Goal: Information Seeking & Learning: Learn about a topic

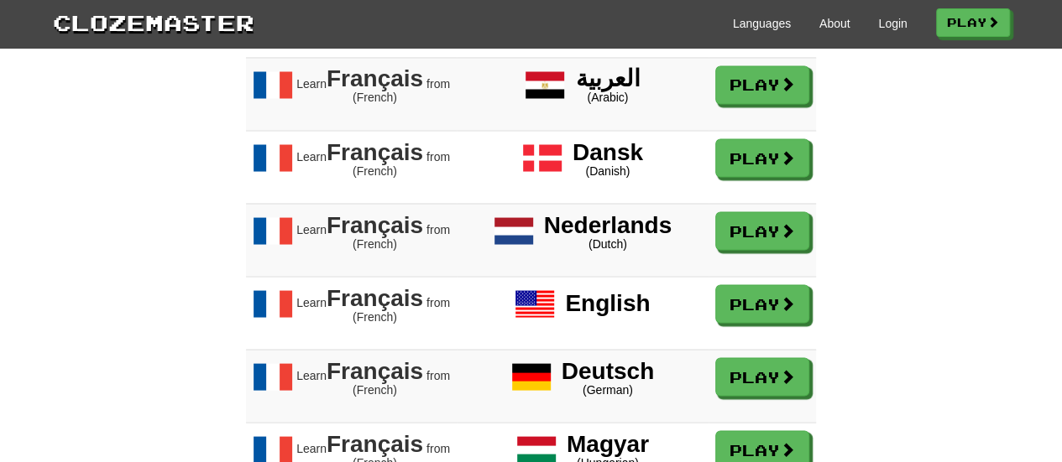
scroll to position [1444, 0]
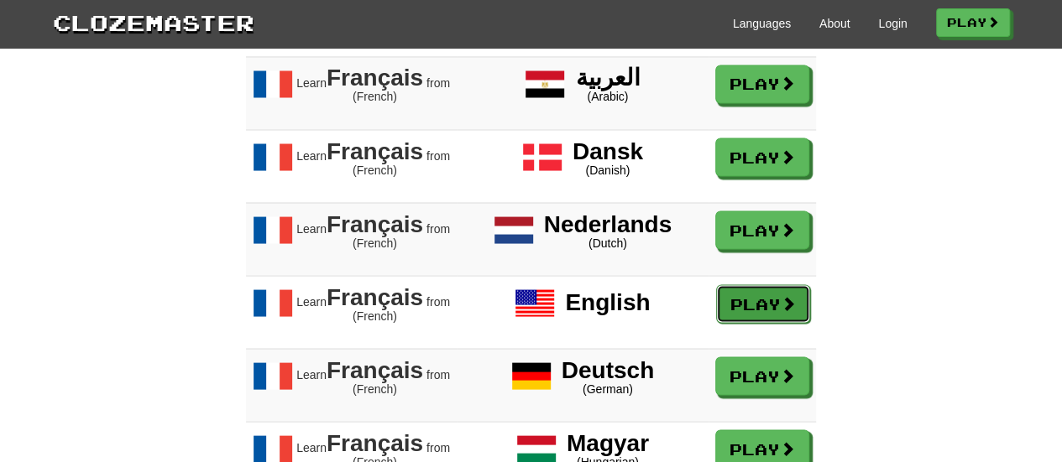
click at [740, 320] on link "Play" at bounding box center [763, 304] width 94 height 39
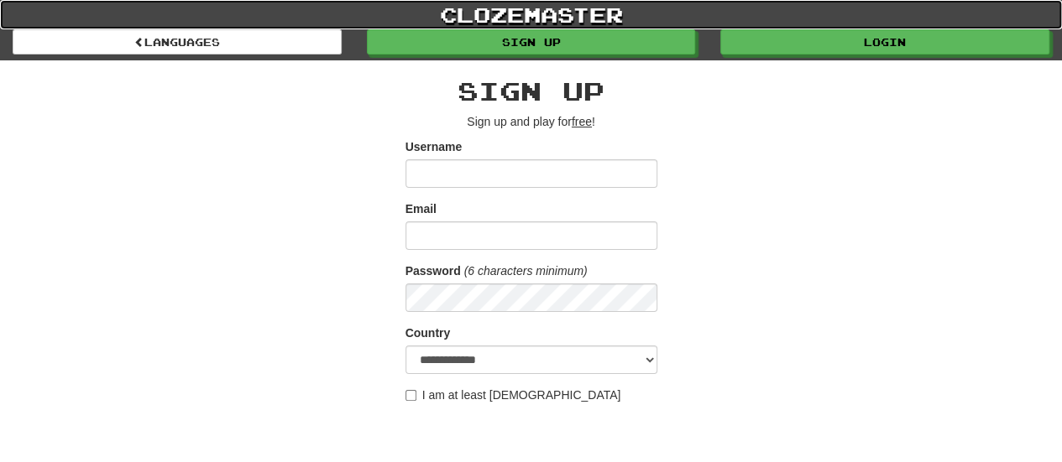
click at [546, 17] on link "clozemaster" at bounding box center [531, 14] width 1062 height 29
